Goal: Task Accomplishment & Management: Complete application form

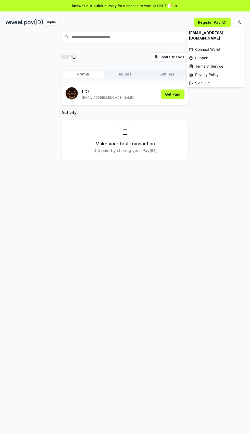
click at [238, 25] on html "Answer our quick survey for a chance to earn 10 USDT 📝 Alpha Register Pay(ID) I…" at bounding box center [125, 217] width 250 height 434
click at [226, 45] on div "Connect Wallet" at bounding box center [215, 49] width 57 height 8
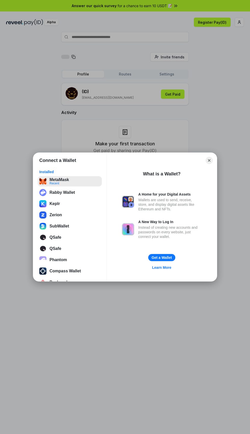
click at [74, 180] on div "MetaMask Recent" at bounding box center [69, 181] width 61 height 7
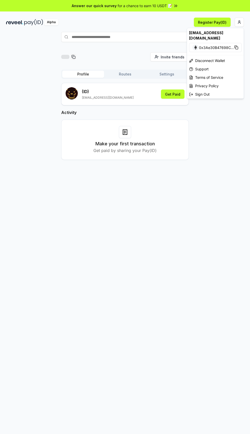
click at [239, 22] on html "Answer our quick survey for a chance to earn 10 USDT 📝 Alpha Register Pay(ID) I…" at bounding box center [125, 217] width 250 height 434
click at [188, 192] on html "Answer our quick survey for a chance to earn 10 USDT 📝 Alpha Register Pay(ID) I…" at bounding box center [125, 217] width 250 height 434
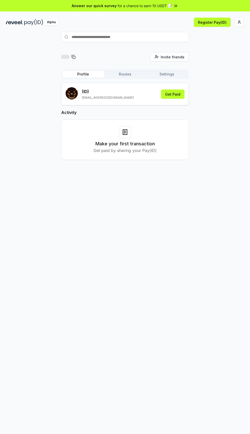
click at [241, 24] on html "Answer our quick survey for a chance to earn 10 USDT 📝 Alpha Register Pay(ID) I…" at bounding box center [125, 217] width 250 height 434
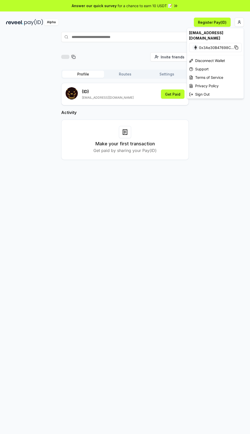
click at [177, 238] on html "Answer our quick survey for a chance to earn 10 USDT 📝 Alpha Register Pay(ID) I…" at bounding box center [125, 217] width 250 height 434
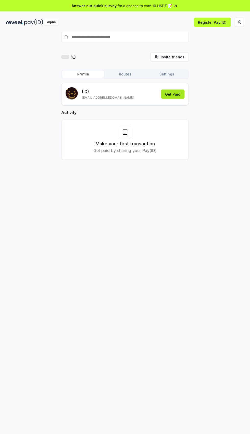
click at [175, 94] on button "Get Paid" at bounding box center [172, 93] width 23 height 9
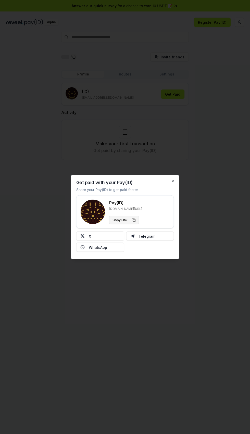
click at [133, 219] on button "Copy Link" at bounding box center [124, 220] width 30 height 8
click at [233, 215] on div at bounding box center [125, 217] width 250 height 434
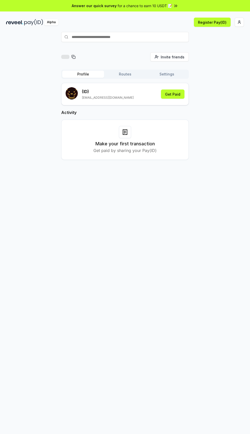
click at [73, 57] on icon at bounding box center [73, 57] width 4 height 4
click at [214, 22] on button "Register Pay(ID)" at bounding box center [212, 22] width 37 height 9
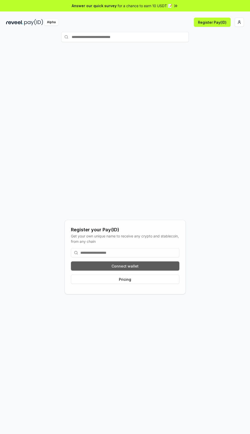
click at [157, 270] on button "Connect wallet" at bounding box center [125, 265] width 108 height 9
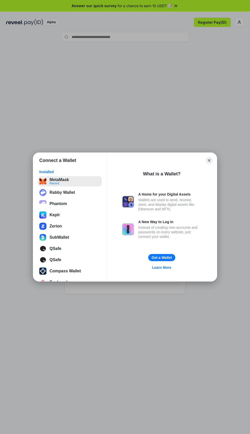
click at [65, 181] on div "MetaMask" at bounding box center [58, 179] width 19 height 5
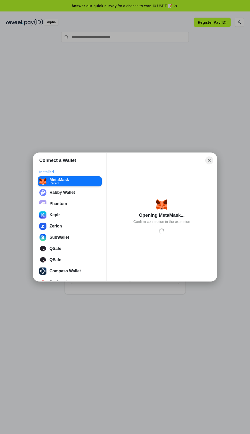
click at [209, 159] on icon "Close" at bounding box center [209, 160] width 3 height 3
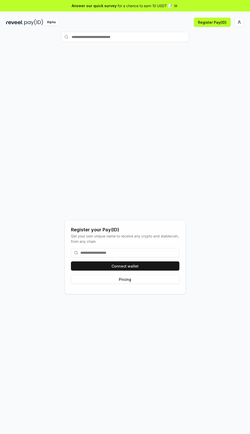
click at [130, 257] on input at bounding box center [125, 252] width 108 height 9
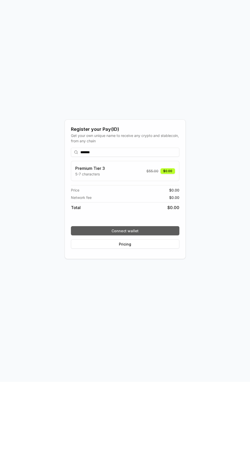
type input "*******"
click at [155, 318] on button "Connect wallet" at bounding box center [125, 313] width 108 height 9
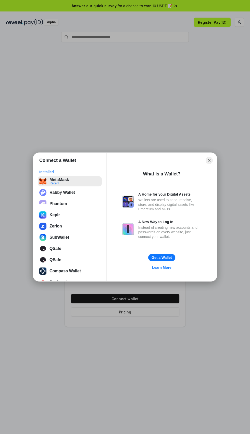
click at [70, 178] on div "MetaMask Recent" at bounding box center [69, 181] width 61 height 7
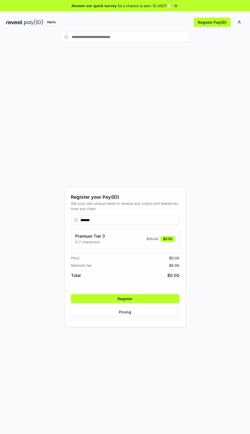
click at [158, 303] on button "Register" at bounding box center [125, 298] width 108 height 9
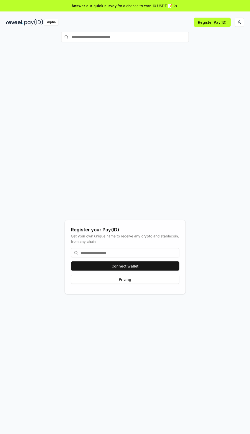
click at [134, 257] on input at bounding box center [125, 252] width 108 height 9
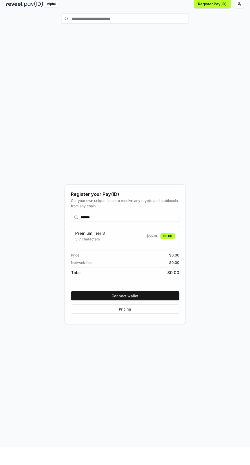
type input "*******"
click at [226, 237] on div "Register your Pay(ID) Get your own unique name to receive any crypto and stable…" at bounding box center [124, 272] width 237 height 440
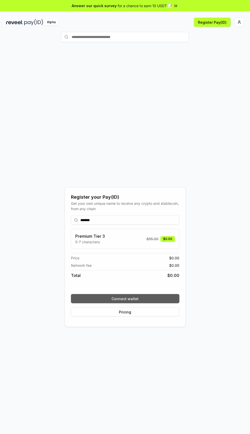
click at [154, 303] on button "Connect wallet" at bounding box center [125, 298] width 108 height 9
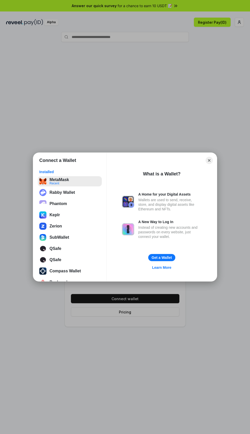
click at [71, 180] on div "MetaMask Recent" at bounding box center [69, 181] width 61 height 7
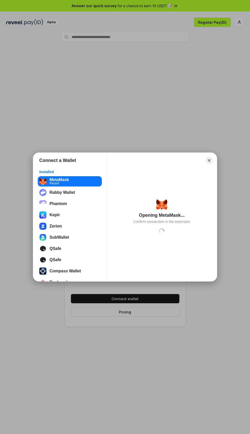
click at [175, 243] on div "Opening MetaMask... Confirm connection in the extension Loading" at bounding box center [162, 217] width 98 height 100
click at [209, 160] on icon "Close" at bounding box center [209, 160] width 3 height 3
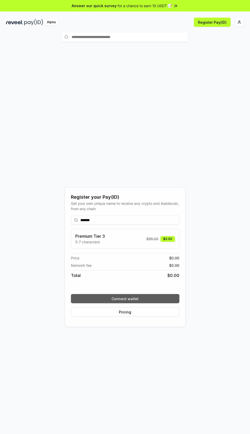
click at [153, 303] on button "Connect wallet" at bounding box center [125, 298] width 108 height 9
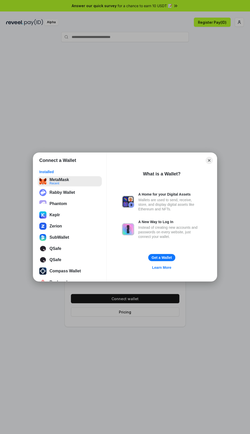
click at [66, 181] on div "MetaMask" at bounding box center [58, 179] width 19 height 5
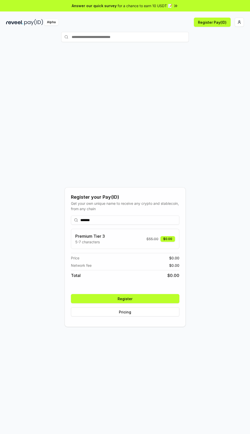
click at [155, 303] on button "Register" at bounding box center [125, 298] width 108 height 9
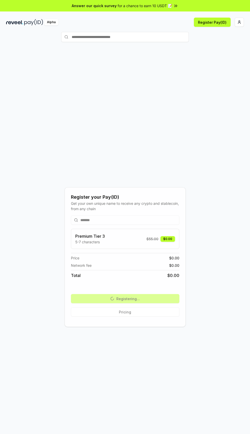
click at [154, 320] on div "******* Premium Tier 3 5-7 characters $ 55.00 $0.00 Price $ 0.00 Network fee $ …" at bounding box center [125, 265] width 108 height 109
